Goal: Task Accomplishment & Management: Manage account settings

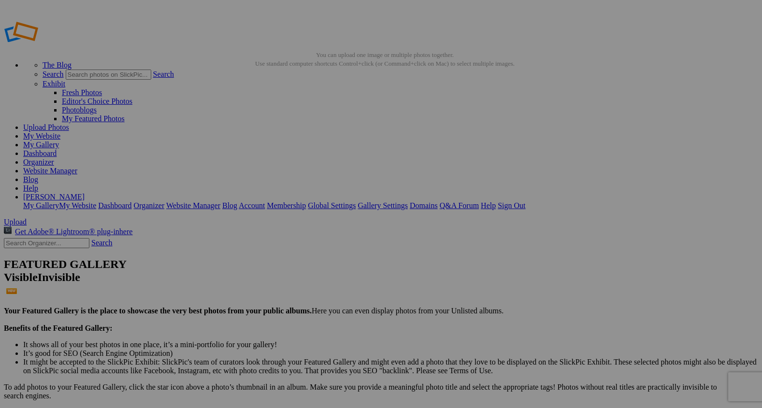
type input "2"
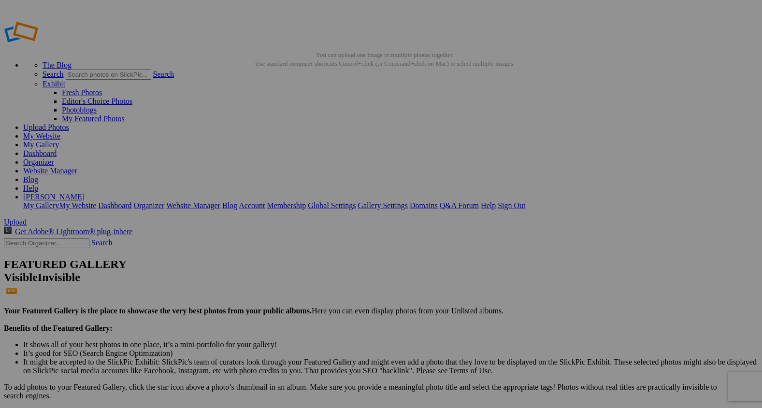
paste input "Where Dust Meets Dawn"
type input "Where Dust Meets Dawn"
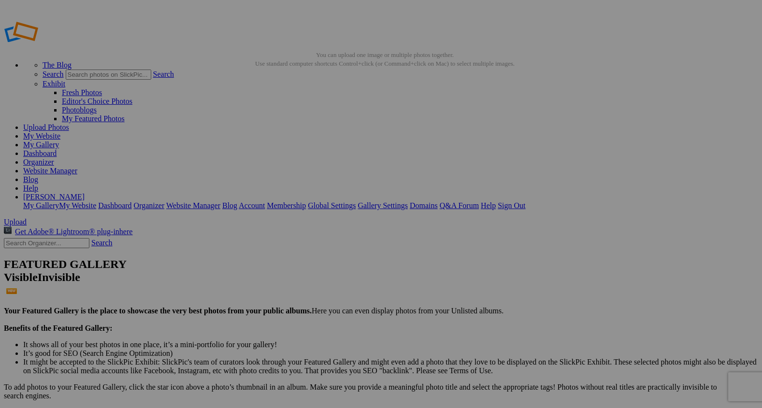
click at [77, 167] on link "Website Manager" at bounding box center [50, 171] width 54 height 8
